Goal: Task Accomplishment & Management: Manage account settings

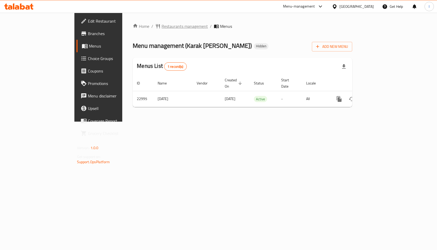
click at [162, 29] on span "Restaurants management" at bounding box center [185, 26] width 46 height 6
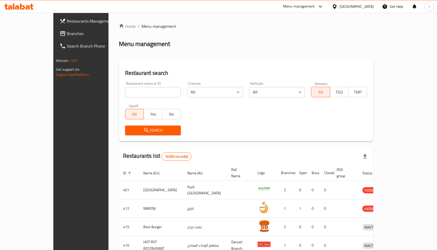
click at [125, 93] on input "search" at bounding box center [153, 92] width 56 height 10
type input "domino"
click button "Search" at bounding box center [153, 131] width 56 height 10
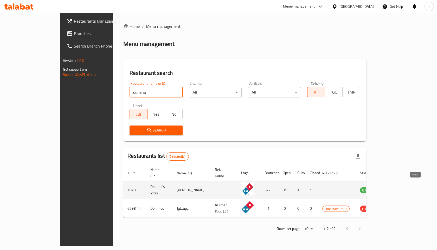
click at [393, 188] on icon "enhanced table" at bounding box center [391, 190] width 6 height 4
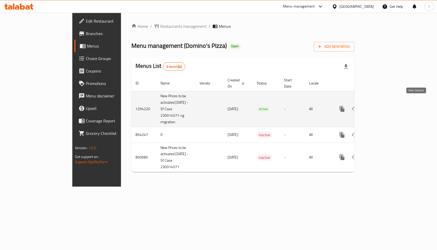
click at [386, 103] on link "enhanced table" at bounding box center [379, 109] width 12 height 12
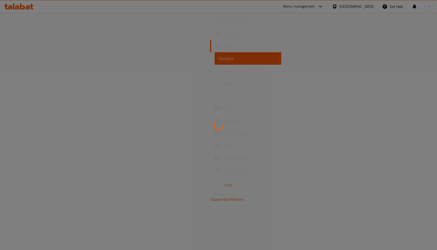
click at [217, 123] on icon at bounding box center [218, 125] width 10 height 10
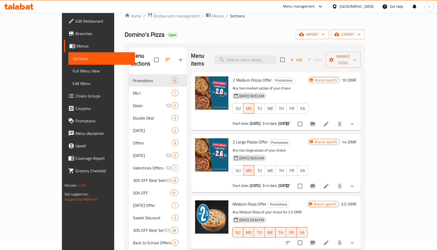
scroll to position [12, 0]
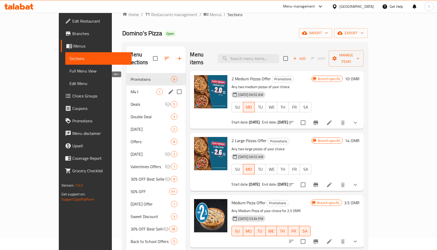
click at [131, 89] on span "M41" at bounding box center [144, 92] width 26 height 6
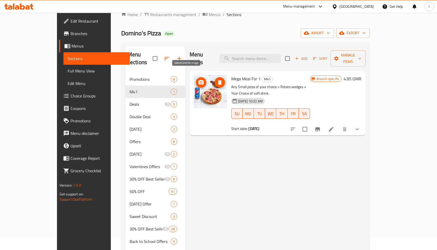
click at [200, 82] on circle "upload picture" at bounding box center [201, 83] width 2 height 2
